Goal: Transaction & Acquisition: Book appointment/travel/reservation

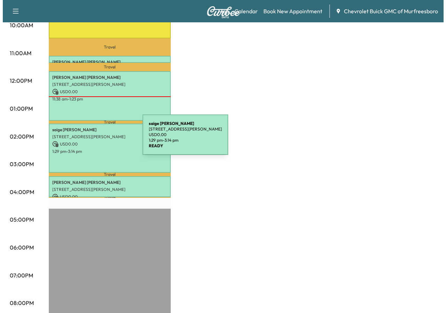
scroll to position [255, 0]
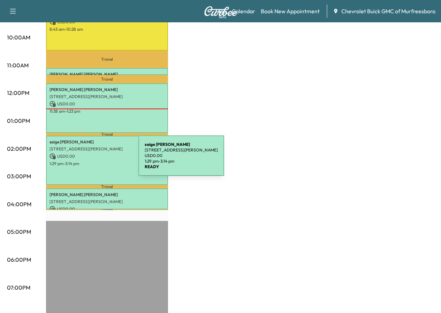
click at [86, 161] on p "1:29 pm - 3:14 pm" at bounding box center [107, 164] width 115 height 6
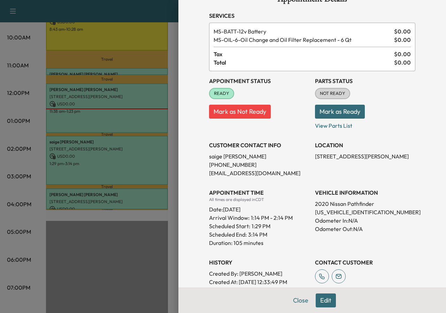
scroll to position [35, 0]
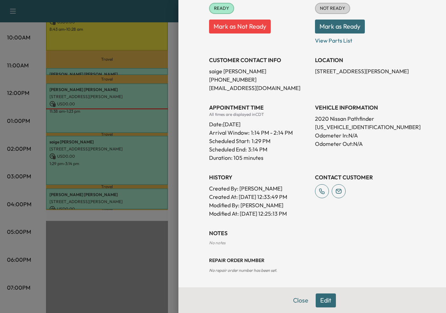
click at [327, 298] on button "Edit" at bounding box center [326, 300] width 20 height 14
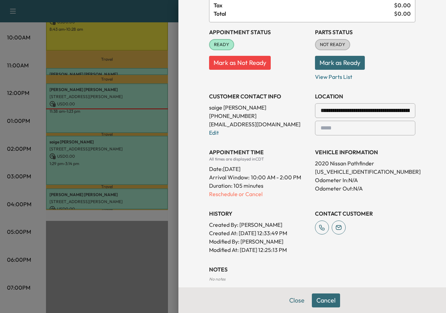
scroll to position [49, 0]
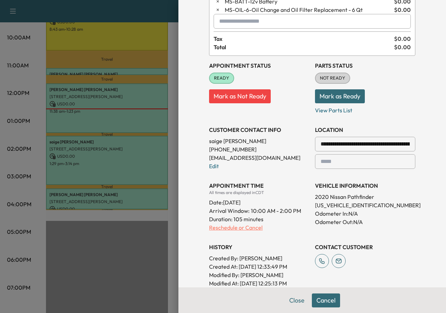
click at [219, 228] on p "Reschedule or Cancel" at bounding box center [259, 227] width 100 height 8
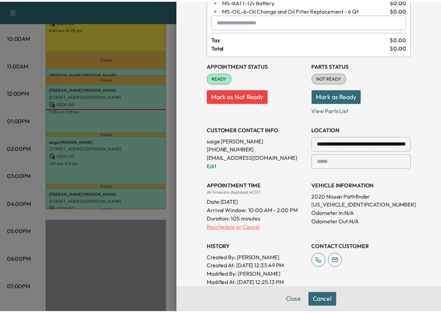
scroll to position [0, 0]
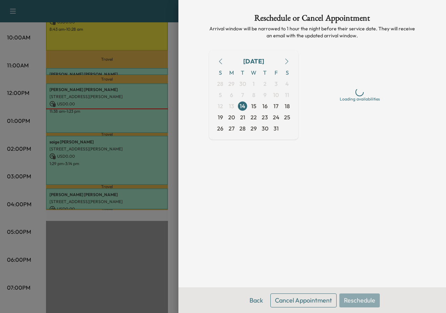
click at [299, 299] on button "Cancel Appointment" at bounding box center [304, 300] width 66 height 14
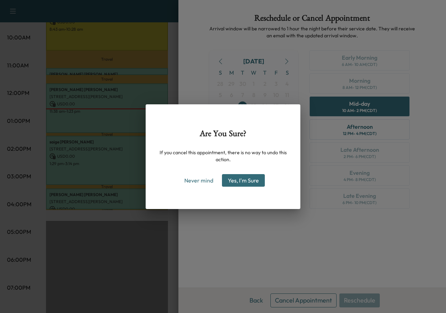
click at [237, 182] on button "Yes, I'm Sure" at bounding box center [243, 180] width 43 height 13
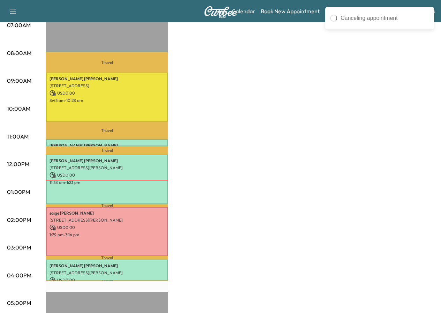
scroll to position [185, 0]
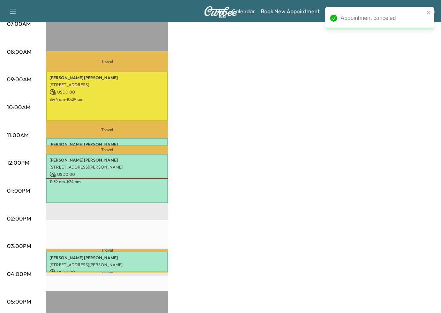
click at [426, 15] on div "Appointment canceled" at bounding box center [377, 18] width 98 height 13
click at [428, 12] on icon "close" at bounding box center [429, 13] width 5 height 6
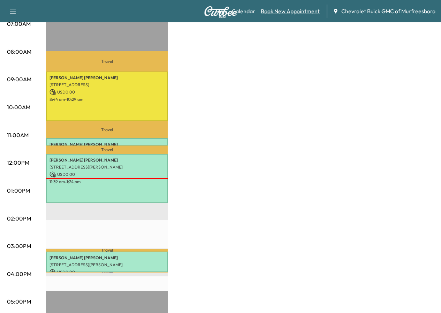
click at [269, 9] on link "Book New Appointment" at bounding box center [290, 11] width 59 height 8
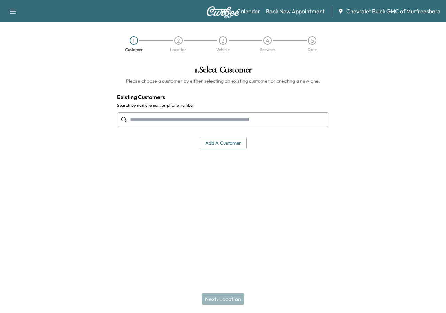
click at [219, 143] on button "Add a customer" at bounding box center [223, 143] width 47 height 13
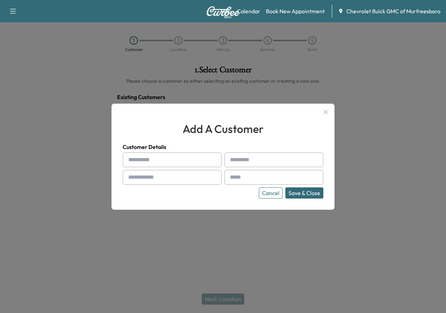
click at [206, 159] on input "text" at bounding box center [172, 159] width 99 height 15
click at [222, 191] on div "Cancel Save & Close" at bounding box center [223, 192] width 201 height 11
click at [196, 157] on input "text" at bounding box center [172, 159] width 99 height 15
click at [202, 208] on div "add a customer Customer Details Cancel Save & Close" at bounding box center [223, 157] width 223 height 106
click at [327, 111] on icon "button" at bounding box center [326, 112] width 4 height 4
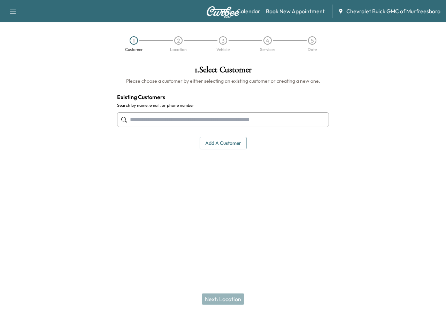
click at [203, 121] on input "text" at bounding box center [223, 119] width 212 height 15
click at [218, 143] on button "Add a customer" at bounding box center [223, 143] width 47 height 13
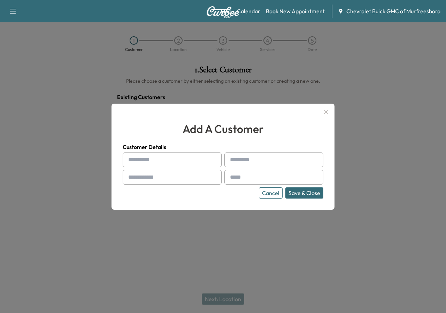
click at [186, 160] on input "text" at bounding box center [172, 159] width 99 height 15
type input "******"
click at [130, 160] on div at bounding box center [130, 160] width 8 height 8
click at [132, 160] on div at bounding box center [130, 160] width 8 height 8
drag, startPoint x: 130, startPoint y: 160, endPoint x: 134, endPoint y: 159, distance: 4.1
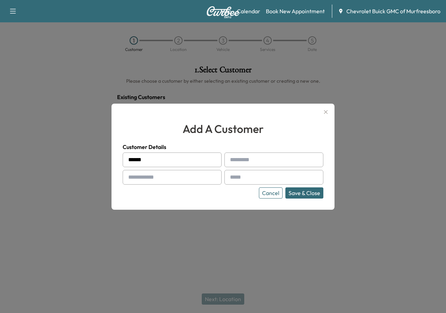
click at [130, 160] on div at bounding box center [130, 160] width 8 height 8
click at [274, 167] on div "****** Cancel Save & Close" at bounding box center [223, 175] width 201 height 46
click at [272, 158] on input "text" at bounding box center [274, 159] width 99 height 15
type input "*****"
click at [153, 172] on input "text" at bounding box center [172, 177] width 99 height 15
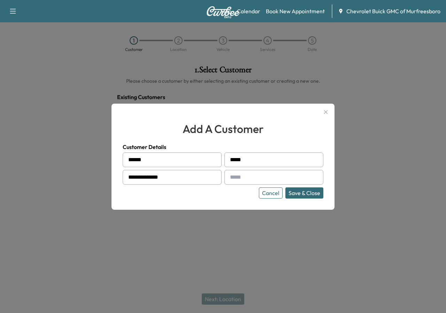
type input "**********"
click at [238, 175] on input "text" at bounding box center [274, 177] width 99 height 15
click at [253, 181] on input "**********" at bounding box center [274, 177] width 99 height 15
type input "**********"
click at [313, 194] on button "Save & Close" at bounding box center [305, 192] width 38 height 11
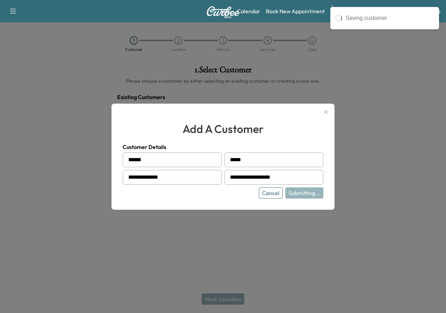
type input "**********"
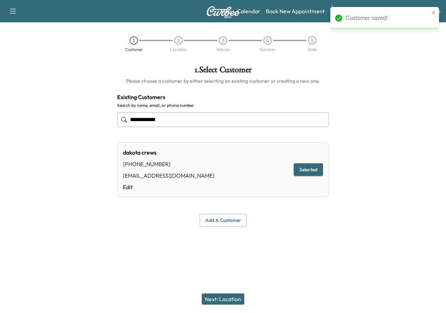
click at [236, 297] on button "Next: Location" at bounding box center [223, 298] width 43 height 11
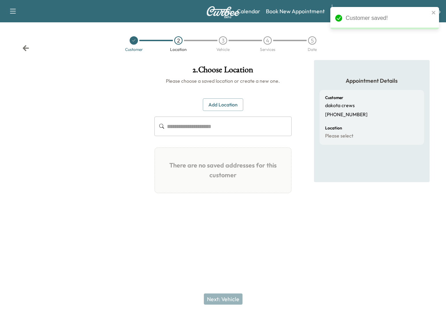
click at [215, 132] on input "text" at bounding box center [229, 126] width 125 height 20
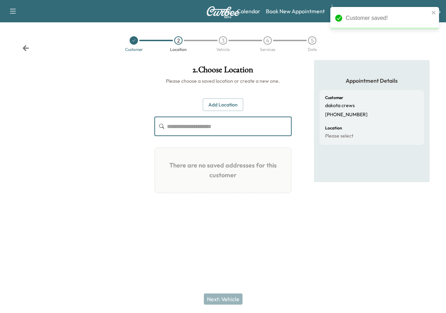
click at [211, 105] on button "Add Location" at bounding box center [223, 104] width 40 height 13
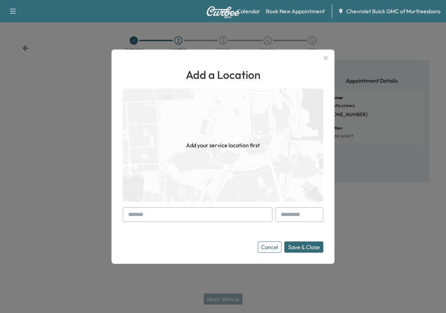
click at [208, 213] on input "text" at bounding box center [198, 214] width 150 height 15
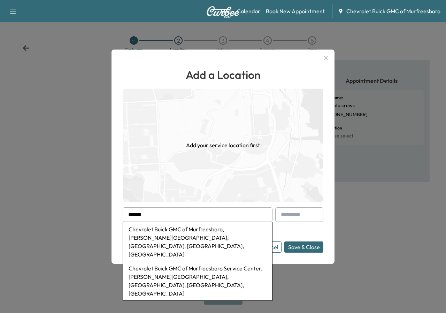
click at [184, 227] on li "Chevrolet Buick GMC of Murfreesboro, [PERSON_NAME][GEOGRAPHIC_DATA], [GEOGRAPHI…" at bounding box center [197, 241] width 149 height 39
type input "**********"
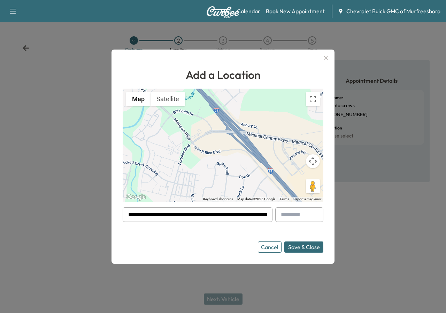
click at [306, 248] on button "Save & Close" at bounding box center [304, 246] width 39 height 11
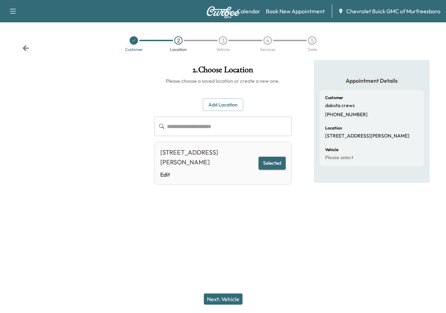
click at [235, 295] on button "Next: Vehicle" at bounding box center [223, 298] width 39 height 11
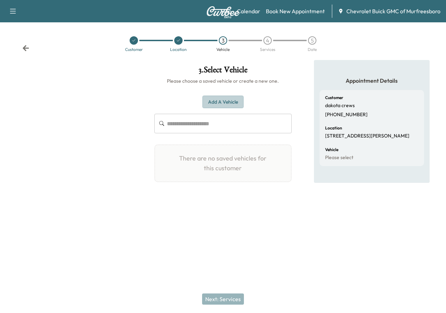
click at [221, 105] on button "Add a Vehicle" at bounding box center [223, 102] width 41 height 13
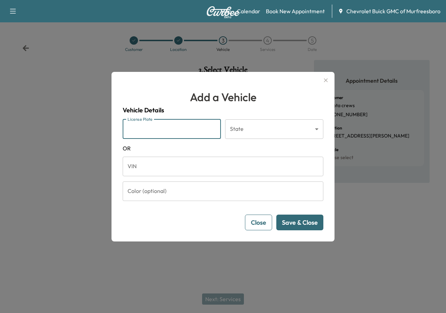
click at [179, 124] on input "License Plate" at bounding box center [172, 129] width 98 height 20
type input "*******"
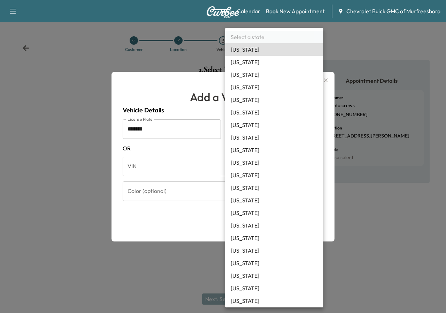
click at [318, 133] on body "Support Log Out Map Beta Calendar Book New Appointment Chevrolet Buick GMC of M…" at bounding box center [223, 156] width 446 height 313
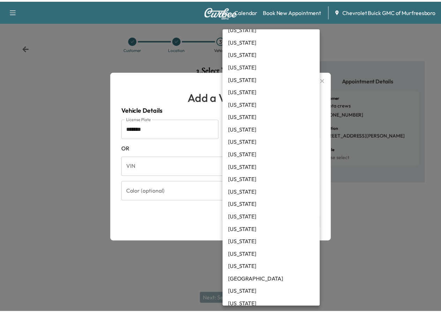
scroll to position [492, 0]
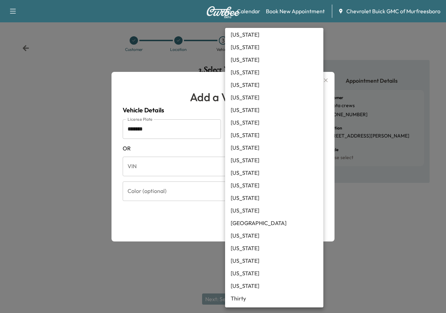
click at [257, 176] on li "[US_STATE]" at bounding box center [274, 172] width 98 height 13
type input "**"
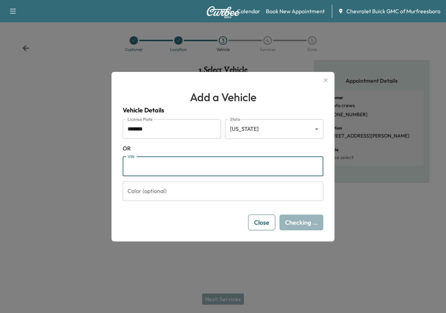
click at [196, 173] on input "VIN" at bounding box center [223, 167] width 201 height 20
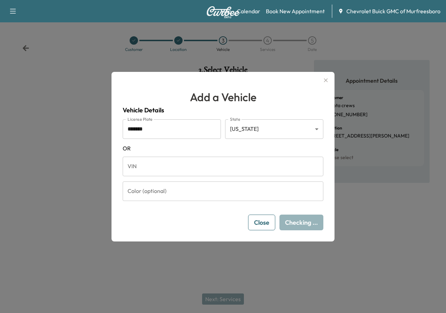
click at [237, 211] on form "License Plate ******* License Plate State [US_STATE] ** State [US_STATE] VIN VI…" at bounding box center [223, 174] width 201 height 111
click at [235, 193] on input "Color (optional)" at bounding box center [223, 191] width 201 height 20
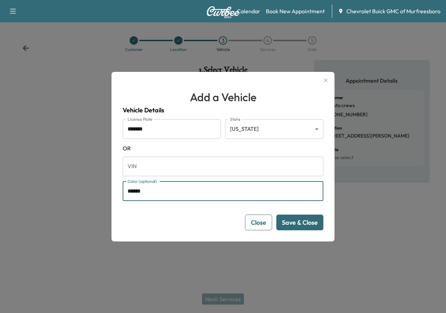
type input "******"
click at [296, 221] on button "Save & Close" at bounding box center [300, 222] width 47 height 16
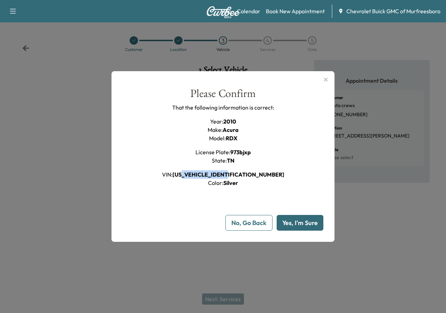
drag, startPoint x: 210, startPoint y: 177, endPoint x: 293, endPoint y: 176, distance: 83.7
click at [293, 176] on div "Please Confirm That the following information is correct: Year : 2010 Make : Ac…" at bounding box center [223, 137] width 201 height 99
click at [287, 179] on div "Please Confirm That the following information is correct: Year : 2010 Make : Ac…" at bounding box center [223, 137] width 201 height 99
click at [298, 226] on button "Yes, I'm Sure" at bounding box center [300, 223] width 47 height 16
type input "**"
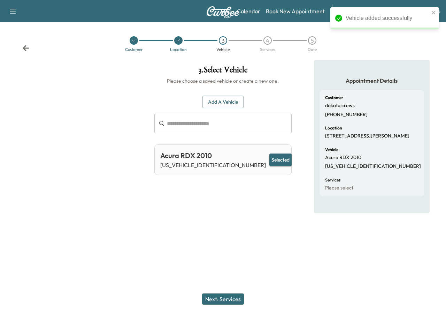
click at [230, 299] on button "Next: Services" at bounding box center [223, 298] width 42 height 11
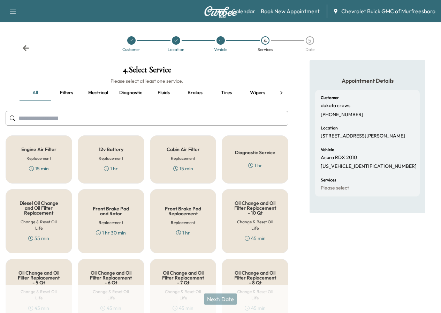
click at [166, 91] on button "Fluids" at bounding box center [163, 92] width 31 height 17
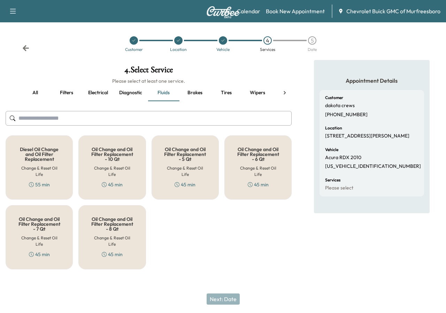
click at [176, 150] on h5 "Oil Change and Oil Filter Replacement - 5 Qt" at bounding box center [185, 154] width 44 height 15
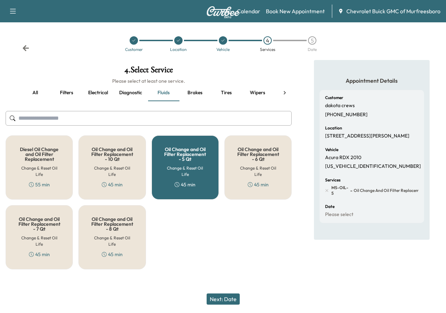
click at [225, 295] on button "Next: Date" at bounding box center [223, 298] width 33 height 11
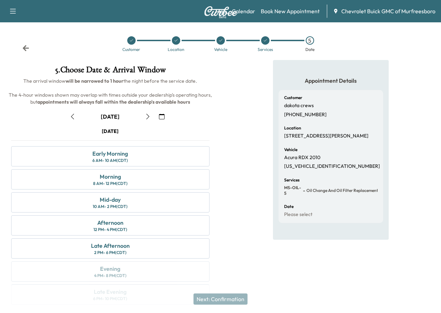
click at [75, 119] on icon "button" at bounding box center [73, 117] width 6 height 6
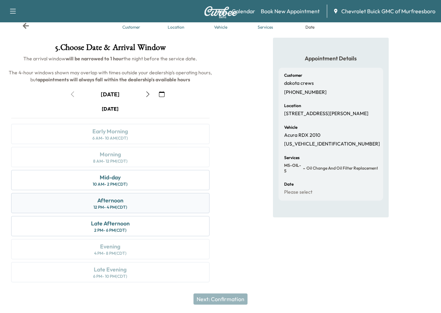
click at [123, 204] on div "Afternoon" at bounding box center [110, 200] width 26 height 8
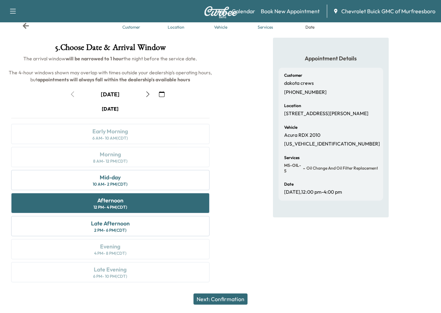
click at [229, 301] on button "Next: Confirmation" at bounding box center [221, 298] width 54 height 11
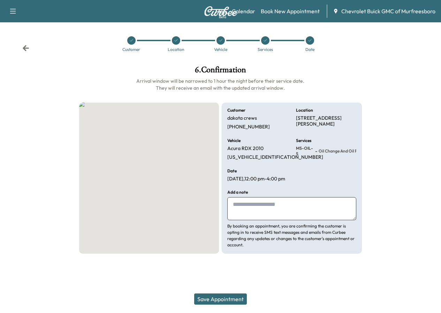
scroll to position [0, 0]
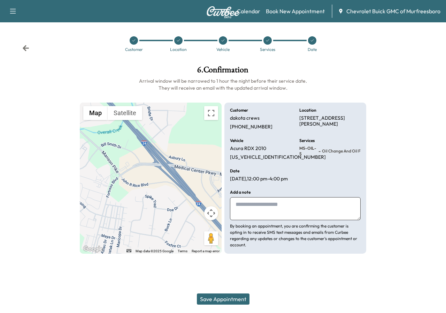
click at [232, 302] on button "Save Appointment" at bounding box center [223, 298] width 53 height 11
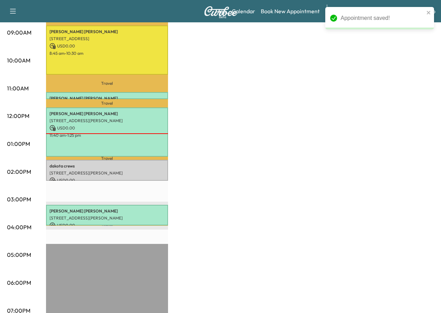
scroll to position [244, 0]
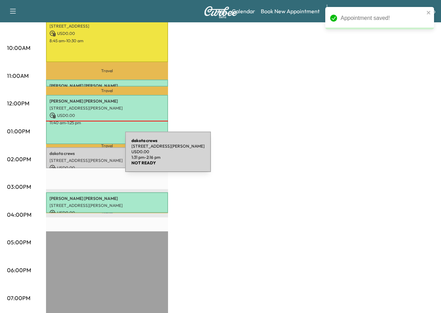
click at [73, 158] on p "[STREET_ADDRESS][PERSON_NAME]" at bounding box center [107, 161] width 115 height 6
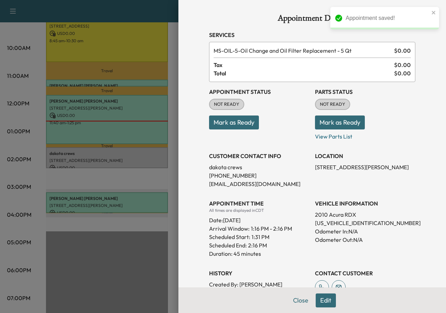
click at [225, 124] on button "Mark as Ready" at bounding box center [234, 122] width 50 height 14
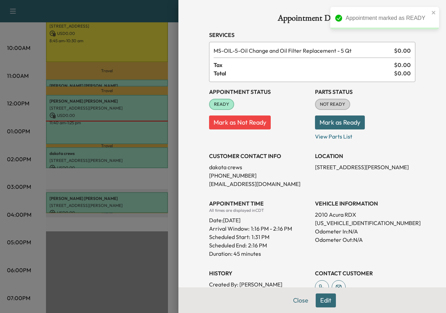
click at [336, 123] on button "Mark as Ready" at bounding box center [340, 122] width 50 height 14
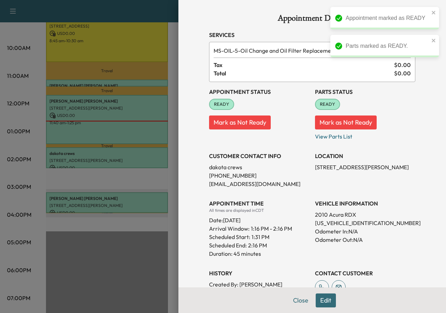
click at [337, 124] on button "Mark as Not Ready" at bounding box center [346, 122] width 62 height 14
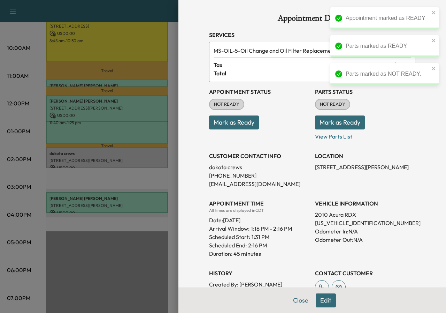
click at [231, 124] on button "Mark as Ready" at bounding box center [234, 122] width 50 height 14
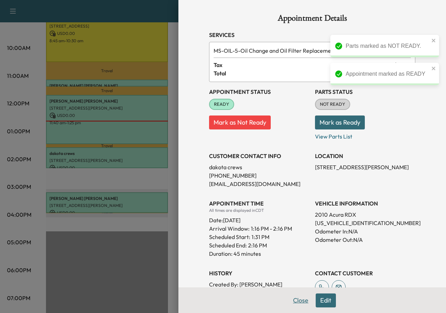
click at [292, 300] on button "Close" at bounding box center [301, 300] width 24 height 14
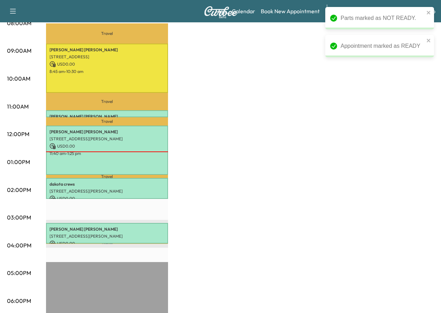
scroll to position [174, 0]
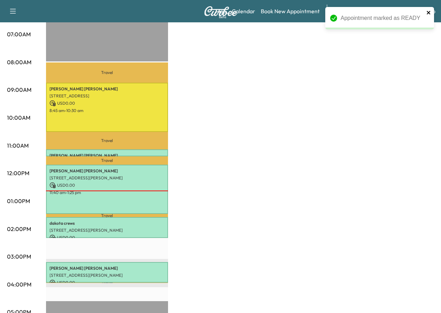
click at [428, 12] on icon "close" at bounding box center [428, 12] width 3 height 3
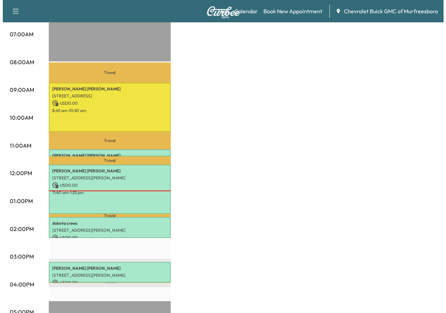
scroll to position [209, 0]
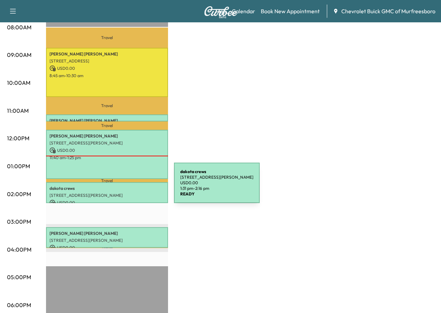
click at [122, 187] on p "dakota crews" at bounding box center [107, 189] width 115 height 6
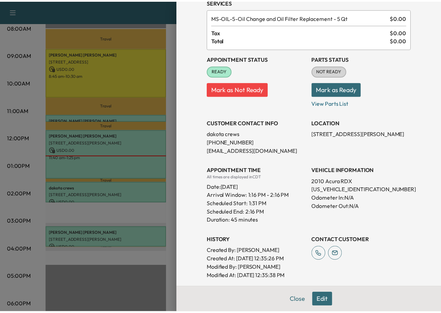
scroll to position [96, 0]
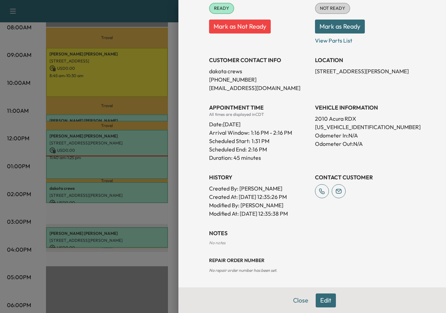
click at [153, 212] on div at bounding box center [223, 156] width 446 height 313
